Goal: Task Accomplishment & Management: Use online tool/utility

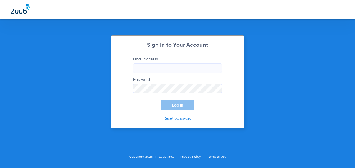
click at [164, 70] on input "Email address" at bounding box center [177, 67] width 89 height 9
type input "[EMAIL_ADDRESS][DOMAIN_NAME]"
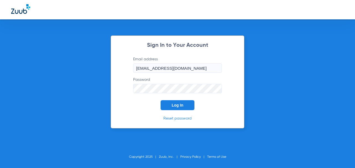
click at [160, 100] on button "Log In" at bounding box center [177, 105] width 34 height 10
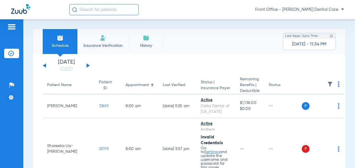
click at [88, 64] on div "[DATE] [DATE] [DATE] [DATE] [DATE] [DATE] [DATE] [DATE] [DATE] [DATE] [DATE] [D…" at bounding box center [66, 66] width 47 height 12
click at [88, 65] on div "[DATE] [DATE] [DATE] [DATE] [DATE] [DATE] [DATE] [DATE] [DATE] [DATE] [DATE] [D…" at bounding box center [66, 66] width 47 height 12
click at [89, 65] on div "[DATE] [DATE] [DATE] [DATE] [DATE] [DATE] [DATE] [DATE] [DATE] [DATE] [DATE] [D…" at bounding box center [66, 66] width 47 height 12
click at [89, 65] on button at bounding box center [87, 65] width 3 height 4
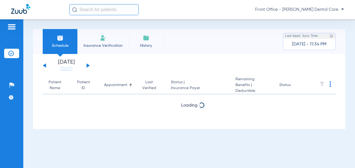
click at [88, 66] on button at bounding box center [87, 65] width 3 height 4
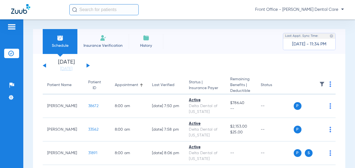
click at [329, 86] on img at bounding box center [330, 84] width 2 height 6
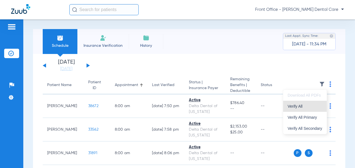
click at [304, 109] on button "Verify All" at bounding box center [304, 106] width 43 height 11
